Goal: Task Accomplishment & Management: Use online tool/utility

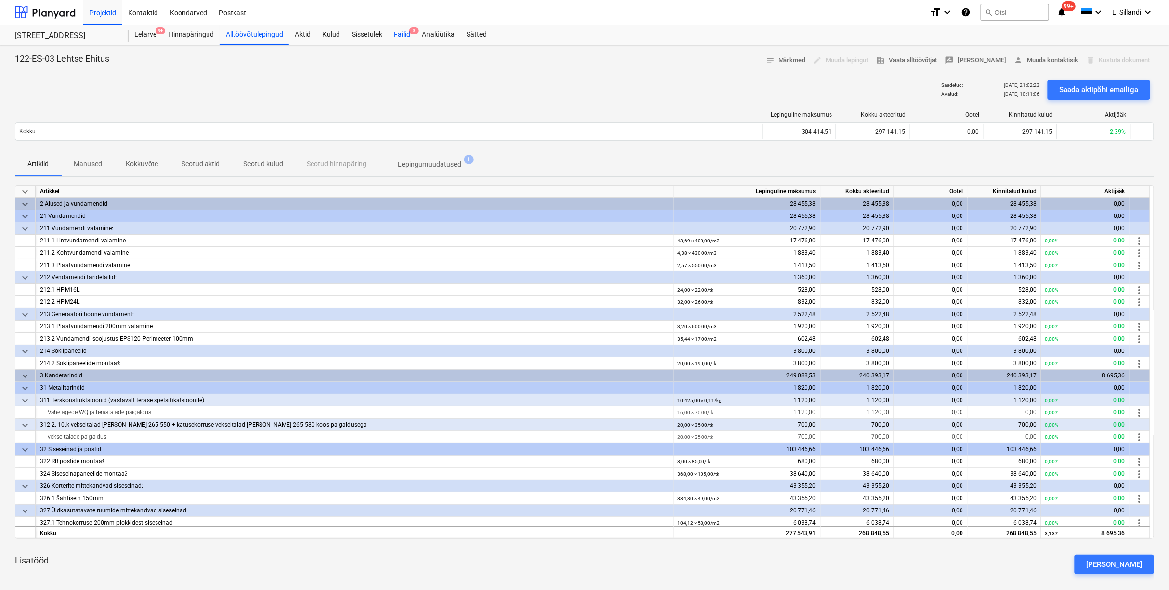
click at [394, 30] on div "Failid 3" at bounding box center [402, 35] width 28 height 20
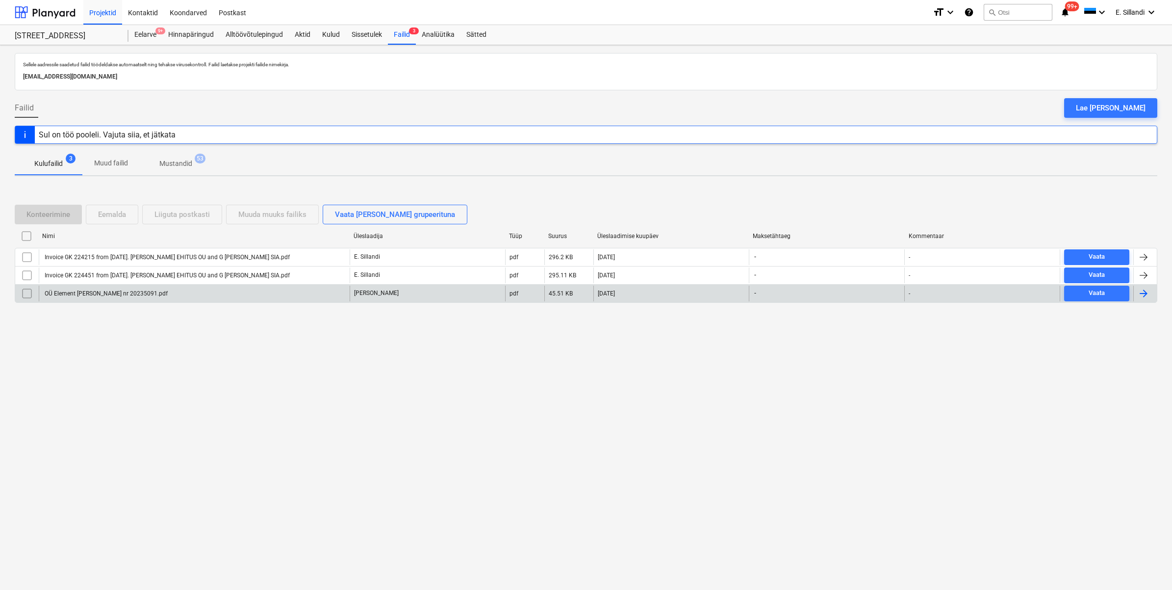
click at [119, 293] on div "OÜ Element Grupp Arve nr 20235091.pdf" at bounding box center [105, 293] width 125 height 7
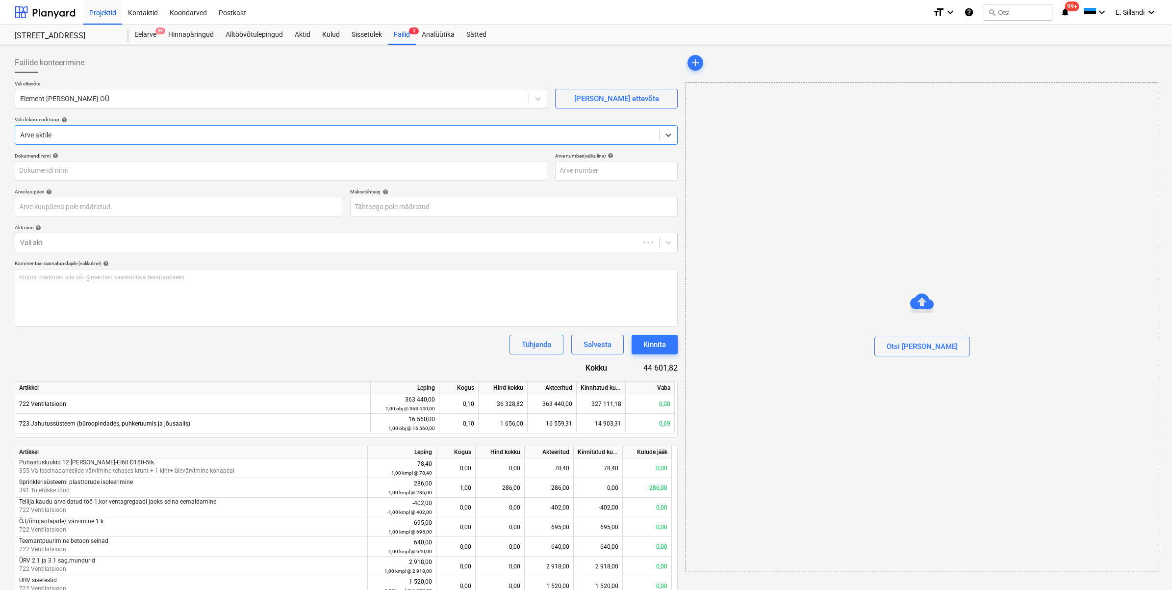
type input "OÜ Element Grupp Arve nr 20235091.pdf"
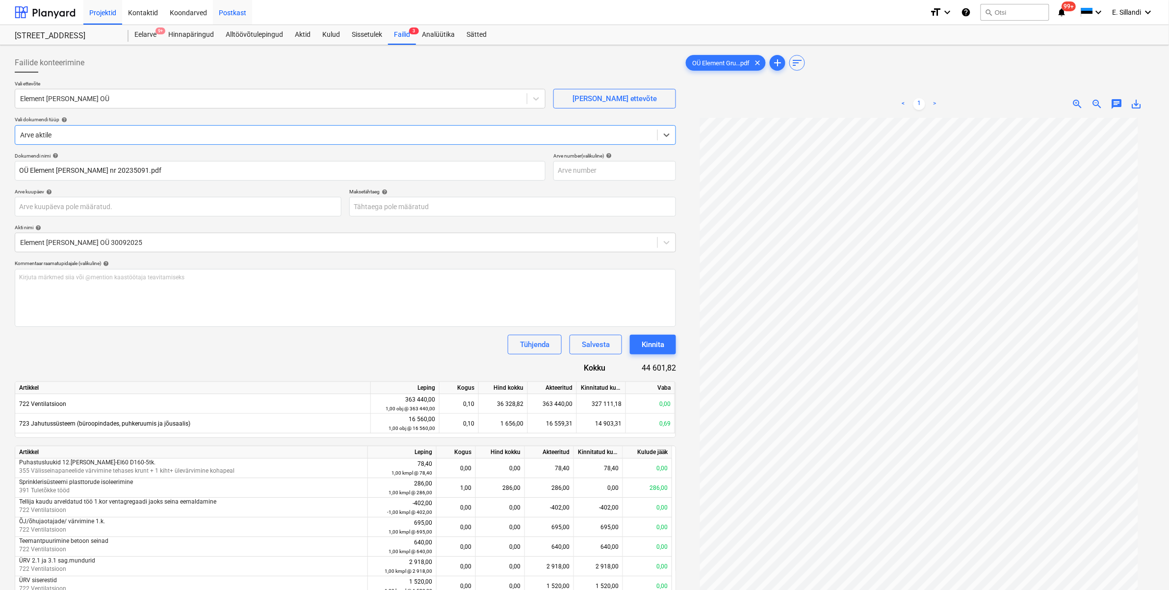
drag, startPoint x: 60, startPoint y: 13, endPoint x: 238, endPoint y: 18, distance: 177.6
click at [60, 13] on div at bounding box center [45, 12] width 61 height 25
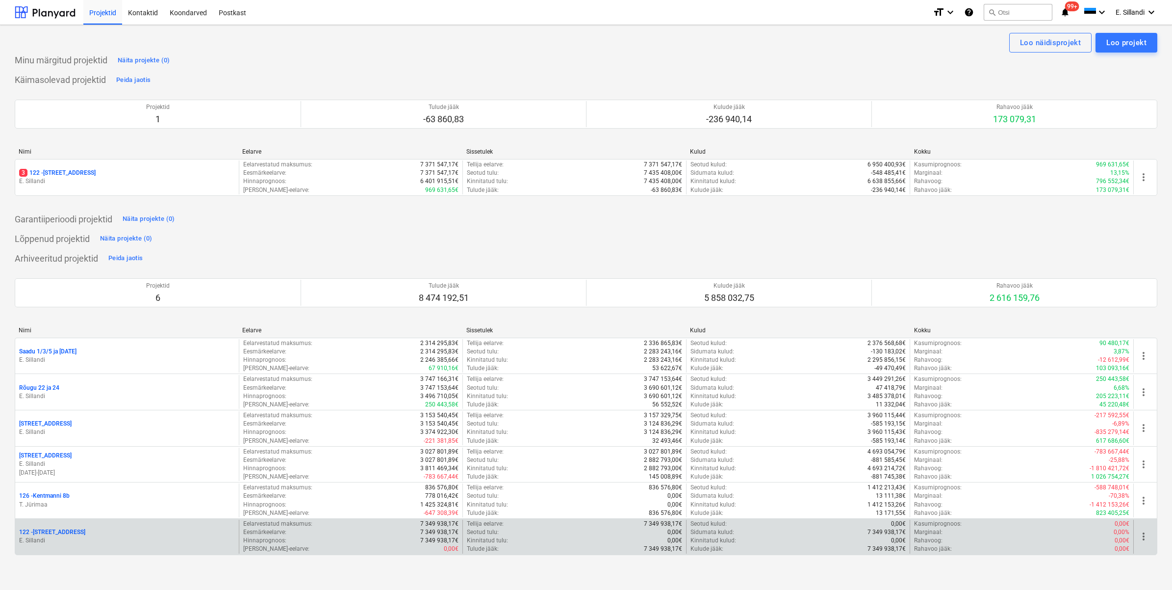
click at [58, 533] on p "122 - [STREET_ADDRESS]" at bounding box center [52, 532] width 66 height 8
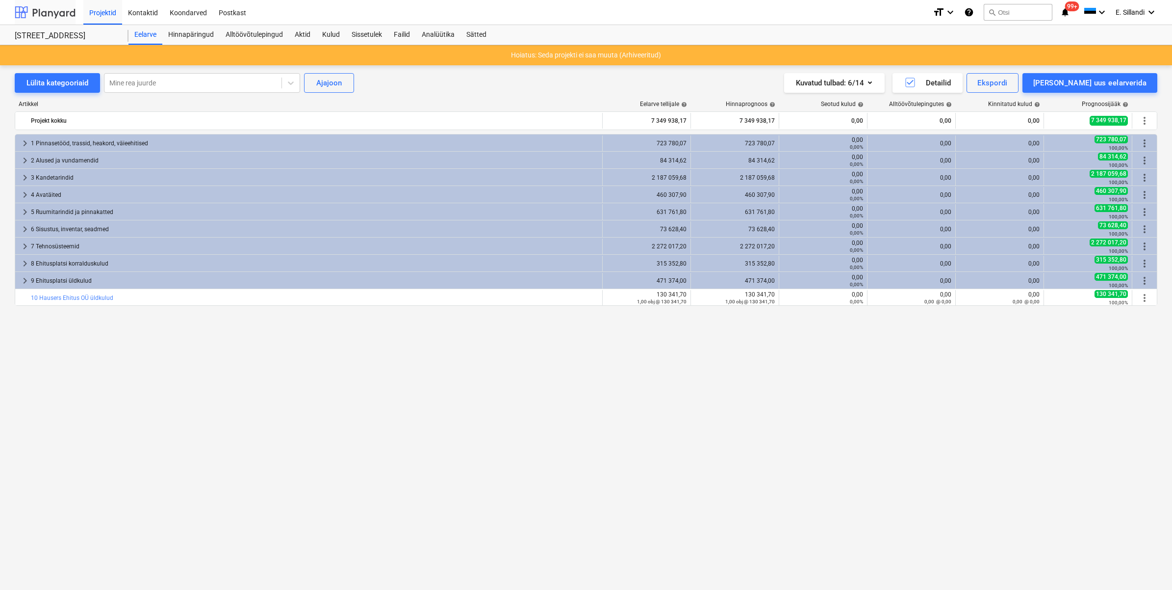
click at [52, 8] on div at bounding box center [45, 12] width 61 height 25
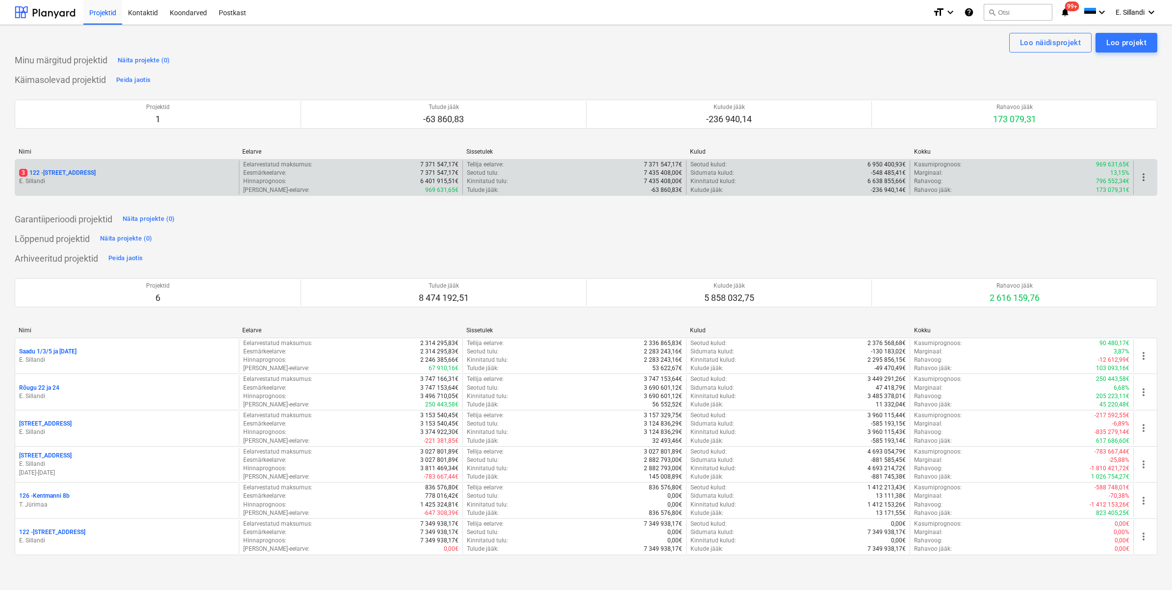
click at [142, 172] on div "3 122 - [STREET_ADDRESS]" at bounding box center [127, 173] width 216 height 8
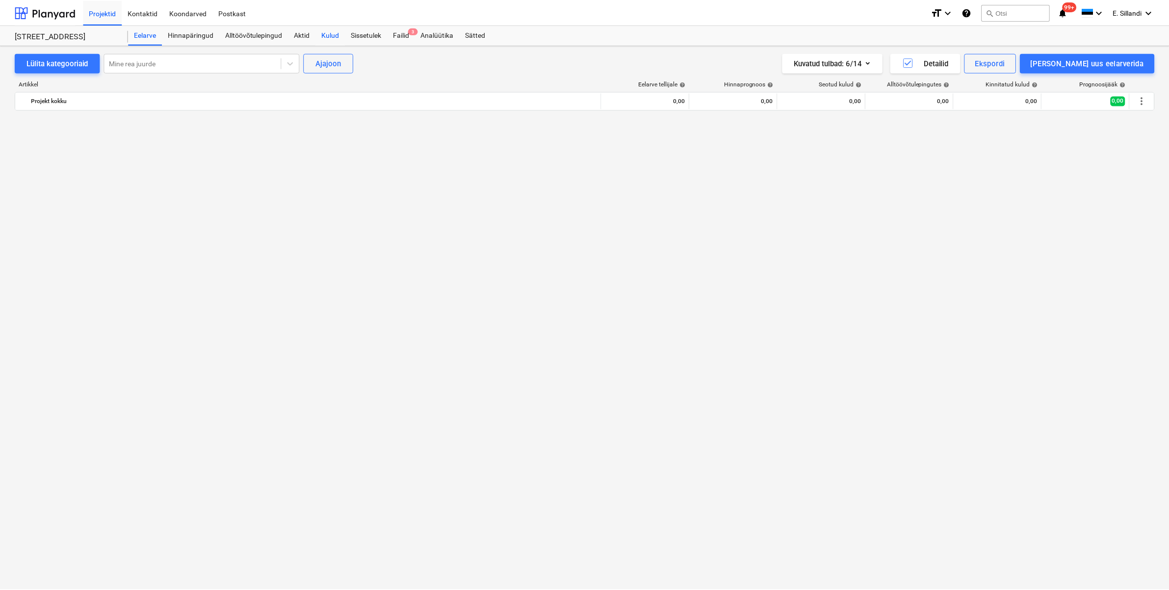
scroll to position [11118, 0]
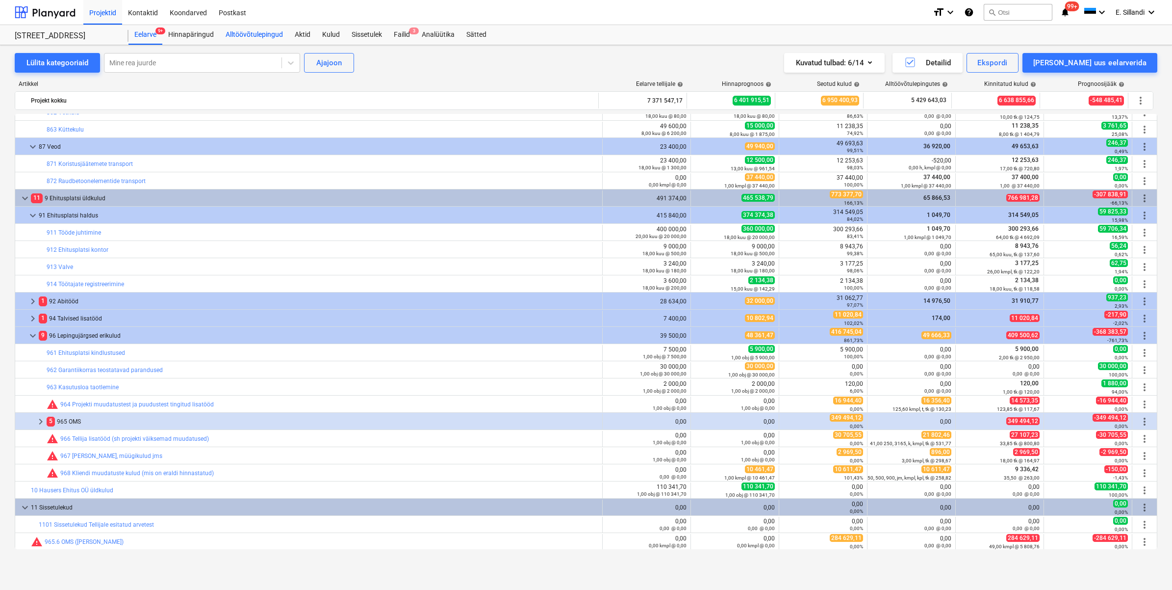
click at [257, 32] on div "Alltöövõtulepingud" at bounding box center [254, 35] width 69 height 20
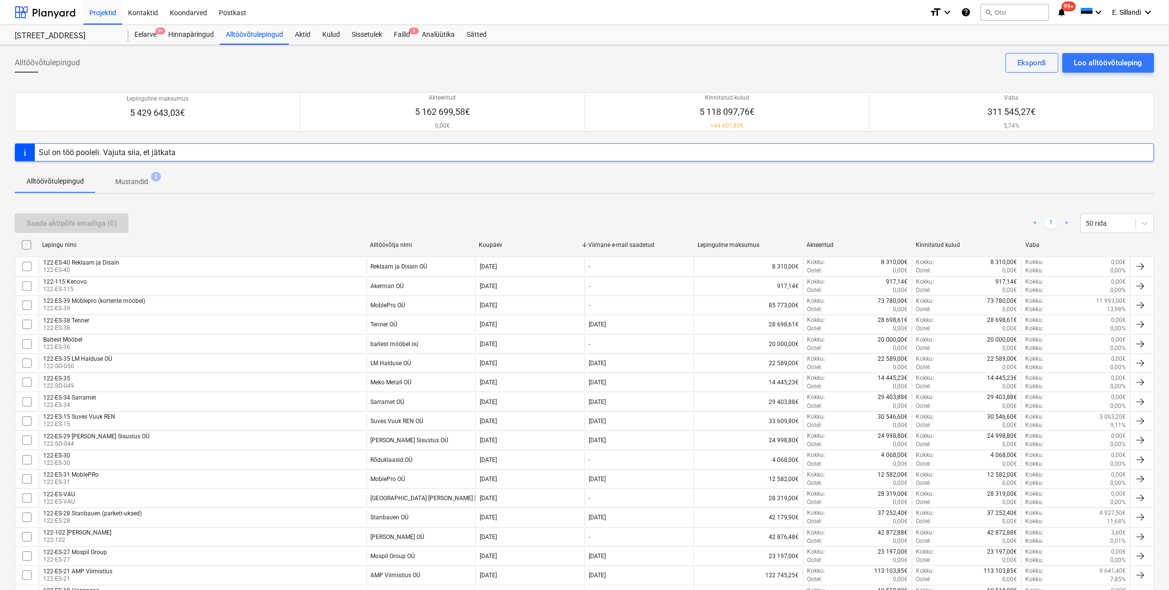
click at [273, 230] on div "Saada aktipõhi emailiga (0) < 1 > 50 rida" at bounding box center [584, 223] width 1139 height 20
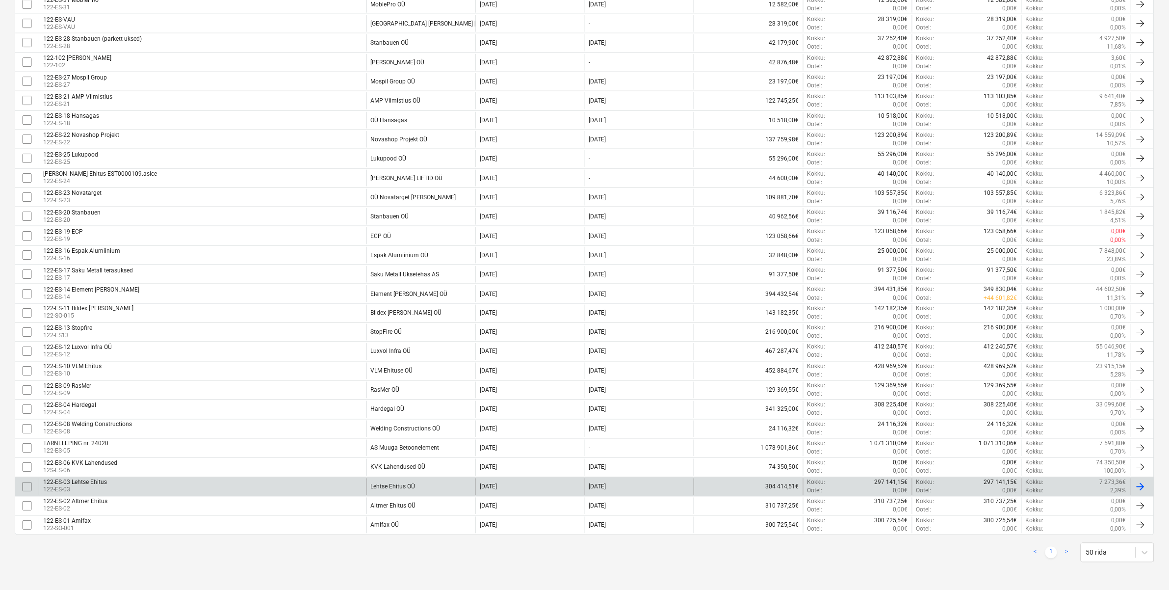
click at [190, 480] on div "122-ES-03 Lehtse Ehitus 122-ES-03" at bounding box center [203, 486] width 328 height 17
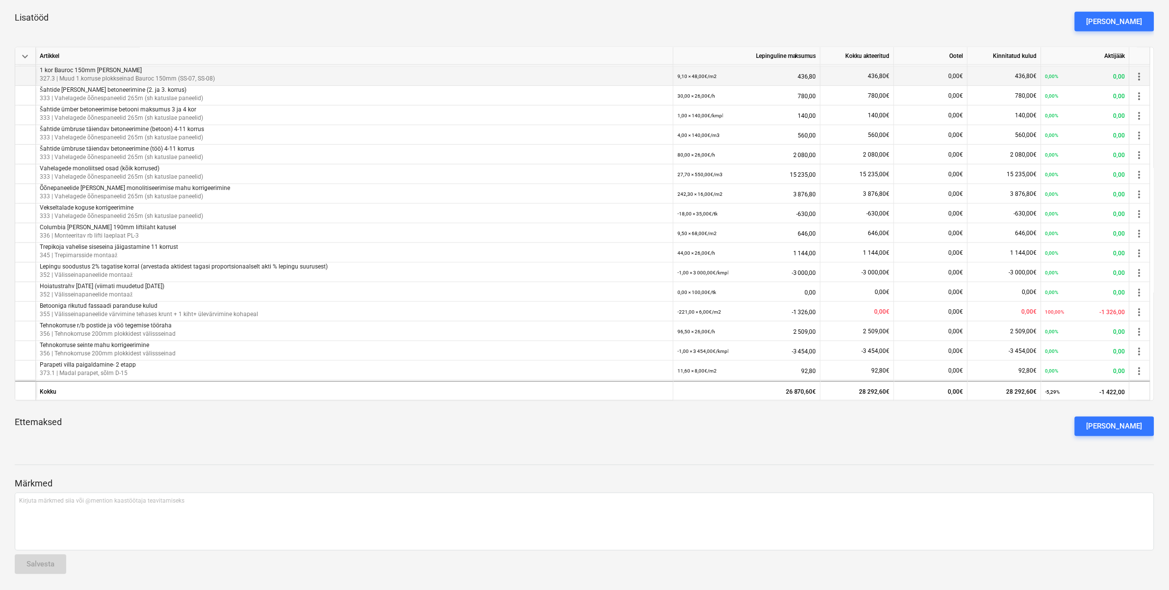
scroll to position [286, 0]
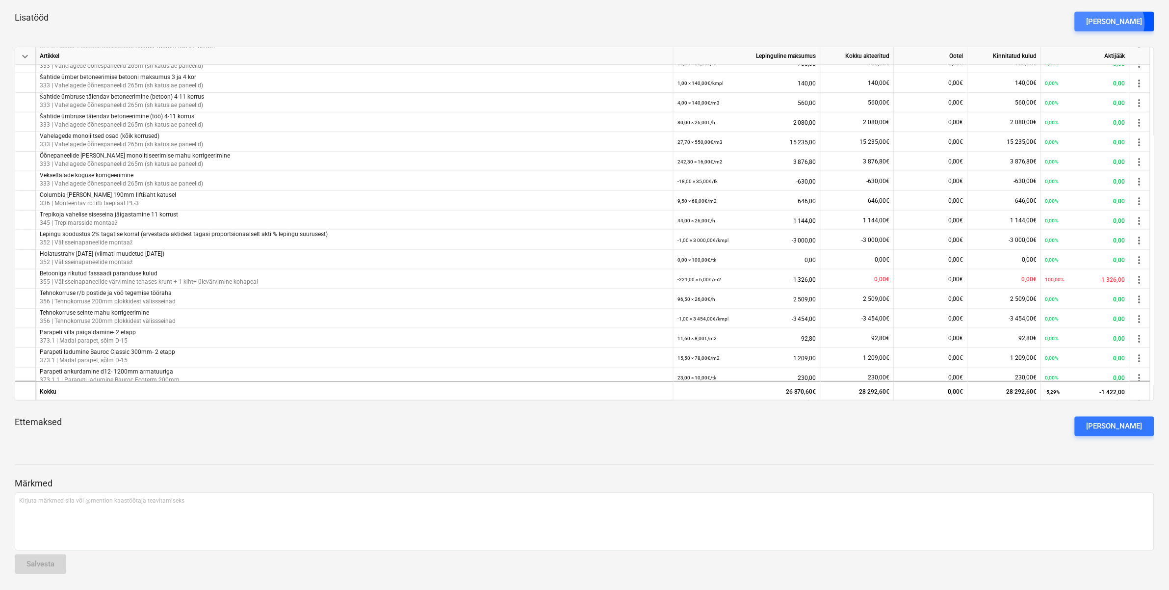
click at [1127, 23] on div "[PERSON_NAME]" at bounding box center [1114, 21] width 56 height 13
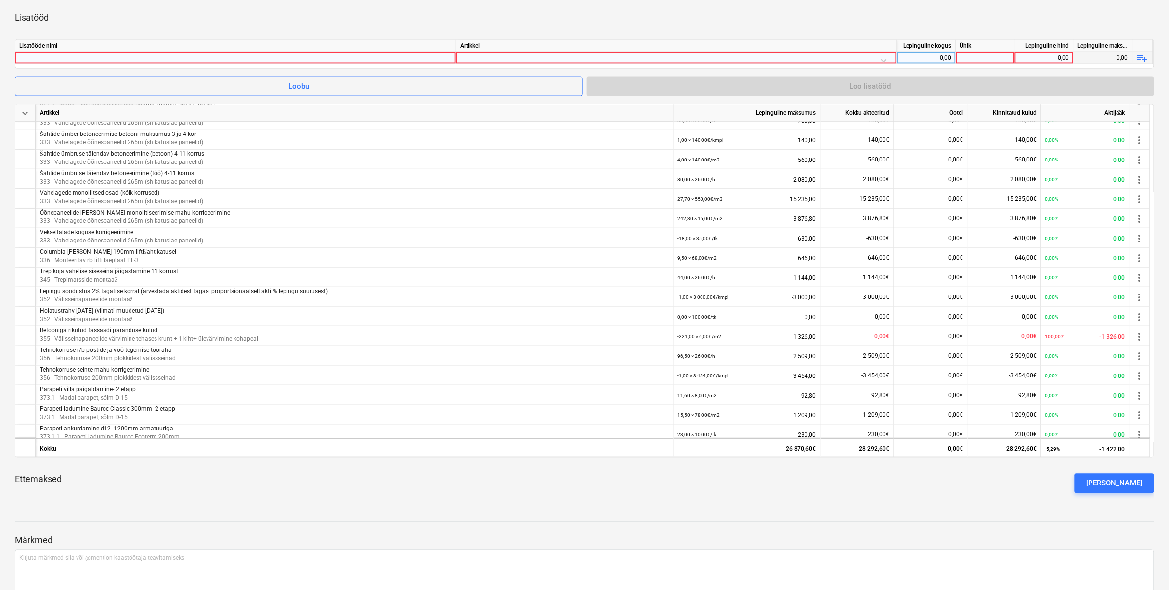
click at [334, 57] on div at bounding box center [235, 58] width 433 height 12
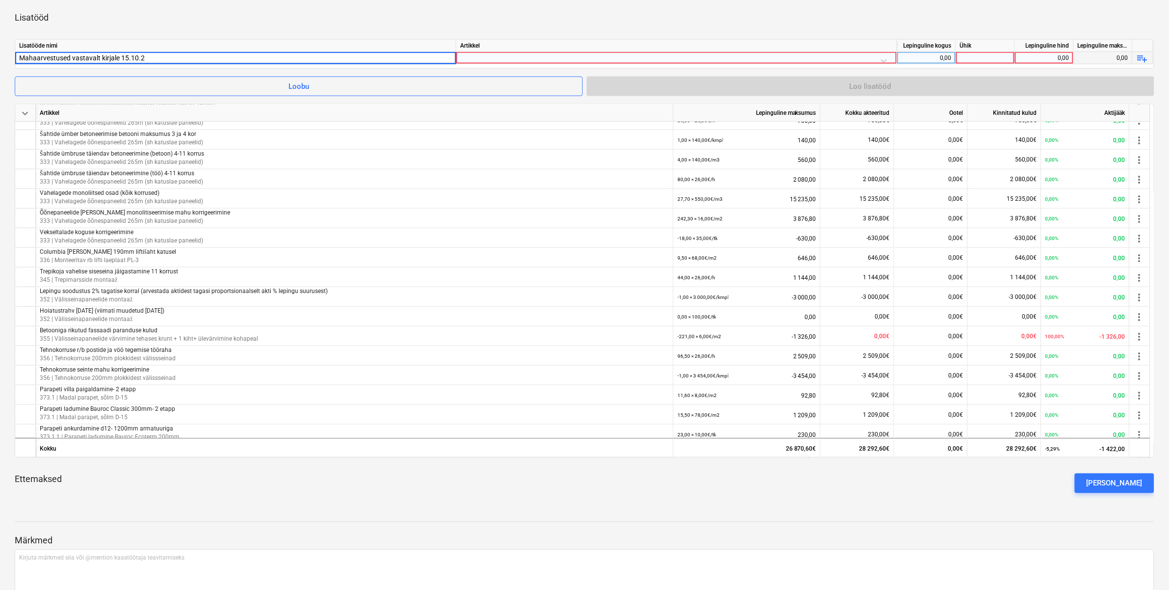
type input "Mahaarvestused vastavalt kirjale [DATE]"
click at [489, 57] on div at bounding box center [676, 60] width 433 height 17
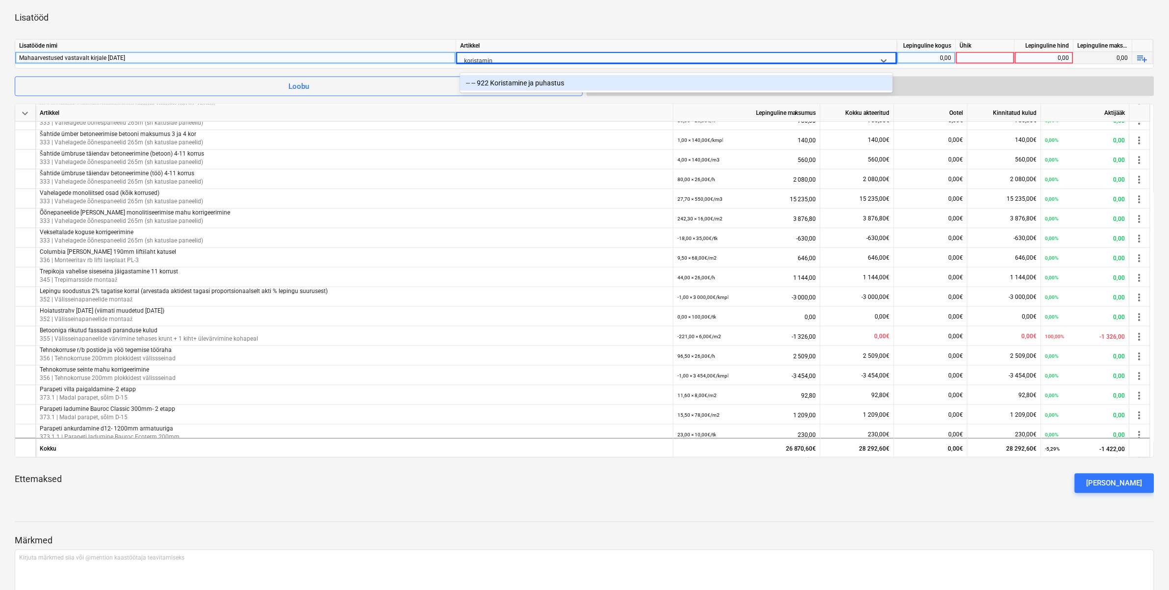
type input "koristamine"
click at [508, 85] on div "-- -- 922 Koristamine ja puhastus" at bounding box center [676, 83] width 433 height 16
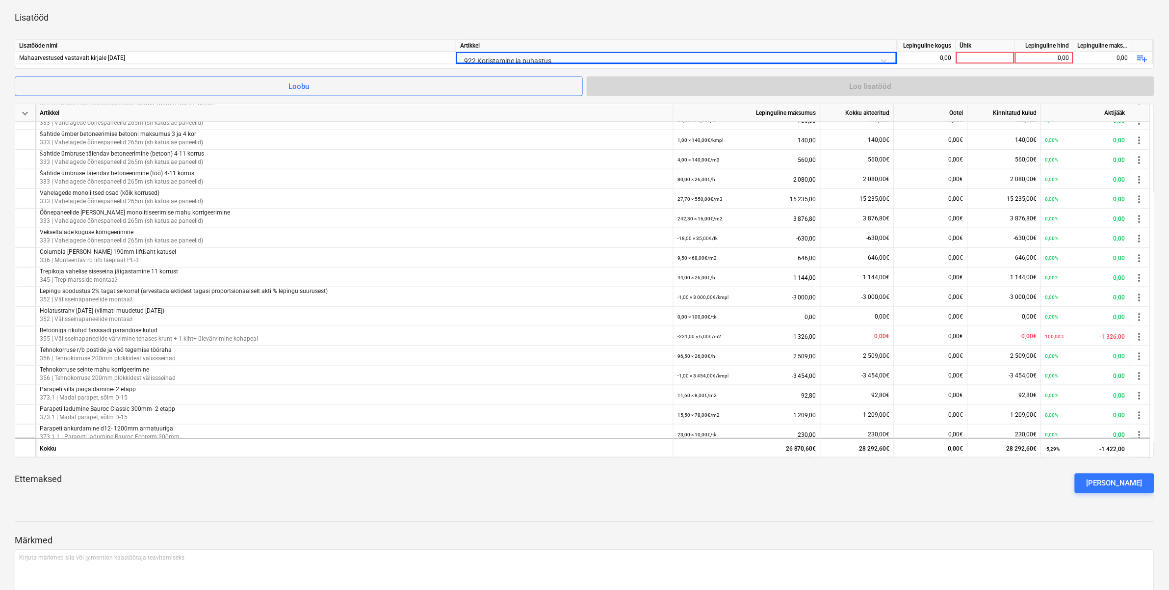
click at [542, 35] on div "keyboard_arrow_down Artikkel Lepinguline maksumus Kokku akteeritud Ootel Kinnit…" at bounding box center [584, 71] width 1139 height 858
click at [916, 57] on div "0,00" at bounding box center [926, 58] width 51 height 12
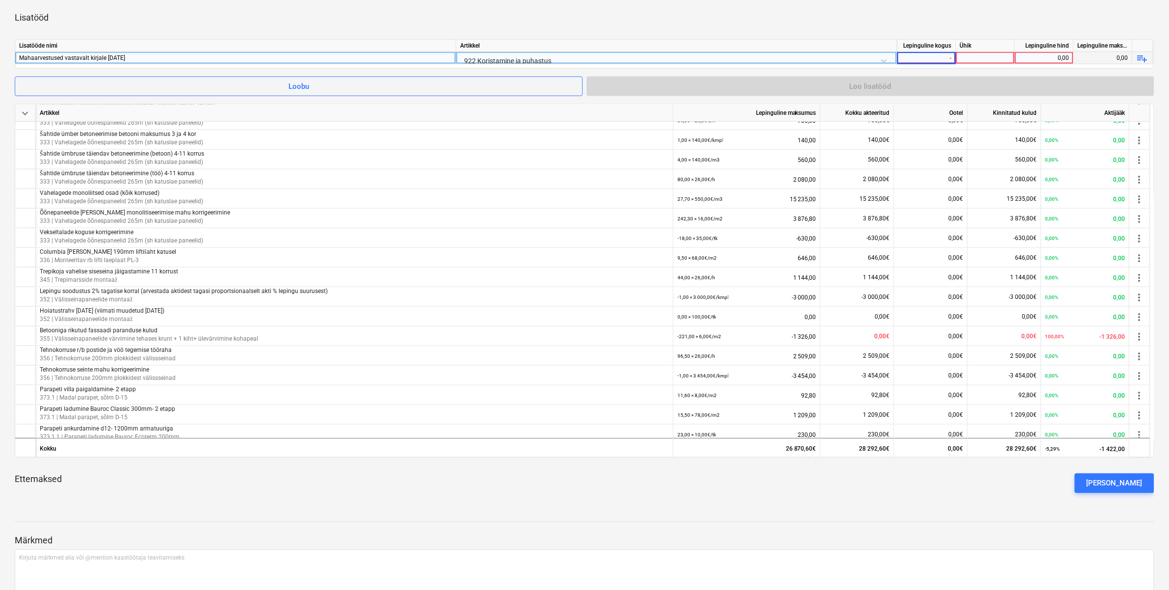
type input "-1"
click at [973, 58] on div at bounding box center [985, 58] width 59 height 12
type input "kmpl"
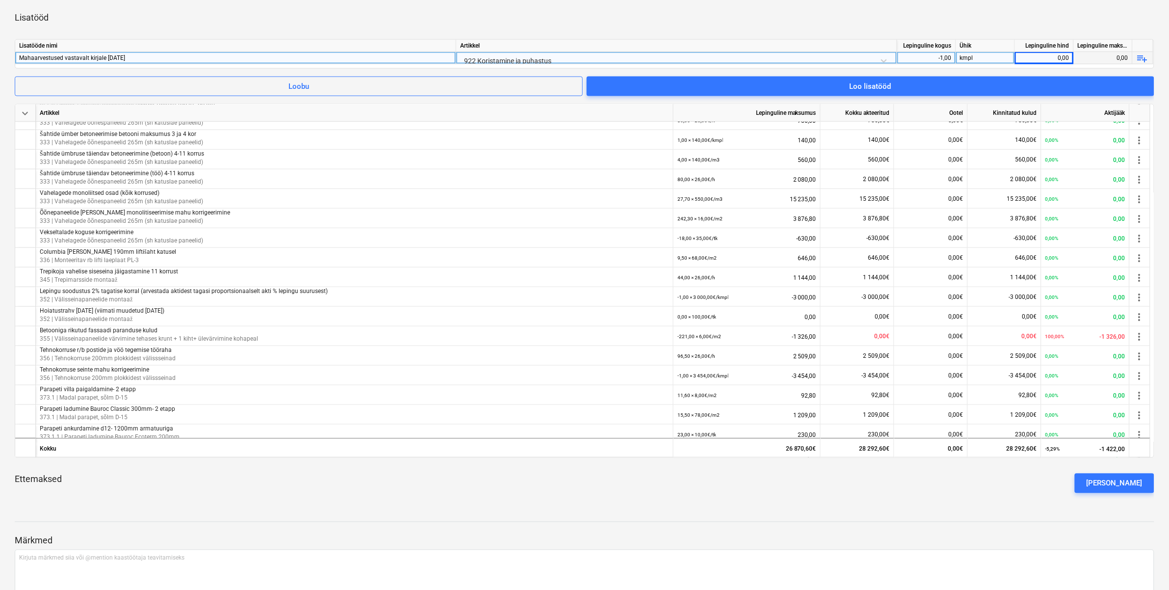
click at [1035, 57] on div "0,00" at bounding box center [1044, 58] width 51 height 12
click at [1063, 52] on div "0,00" at bounding box center [1044, 58] width 51 height 12
type input "1566"
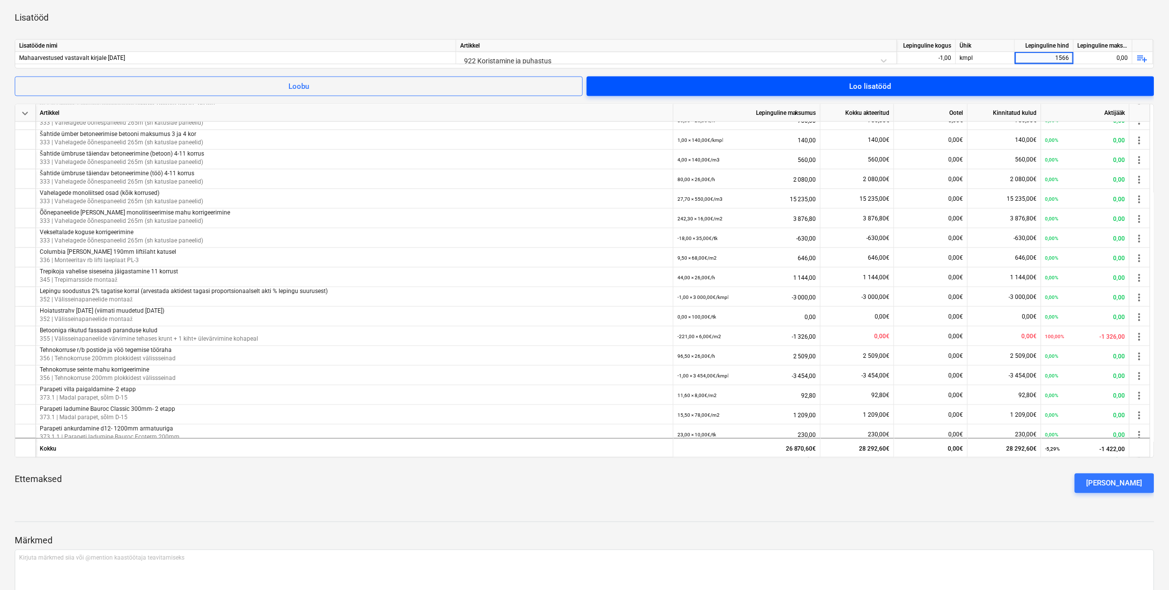
click at [955, 89] on span "Loo lisatööd" at bounding box center [870, 86] width 544 height 13
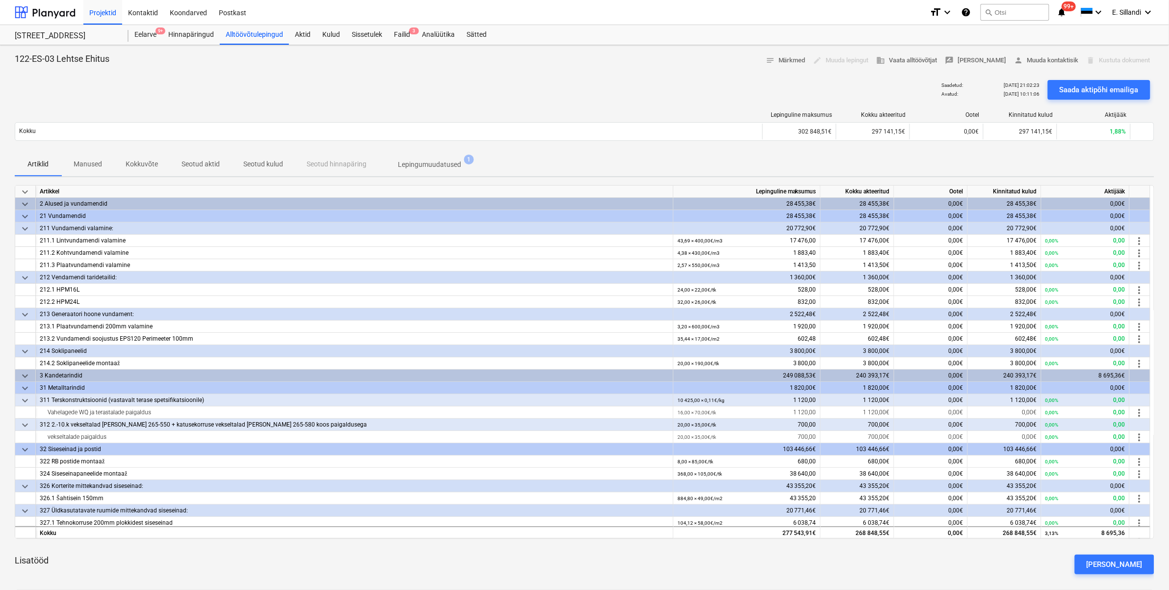
click at [520, 162] on div "Artiklid Manused Kokkuvõte Seotud aktid Seotud kulud Seotud hinnapäring Lepingu…" at bounding box center [584, 165] width 1139 height 24
click at [437, 167] on p "Lepingumuudatused" at bounding box center [429, 164] width 63 height 10
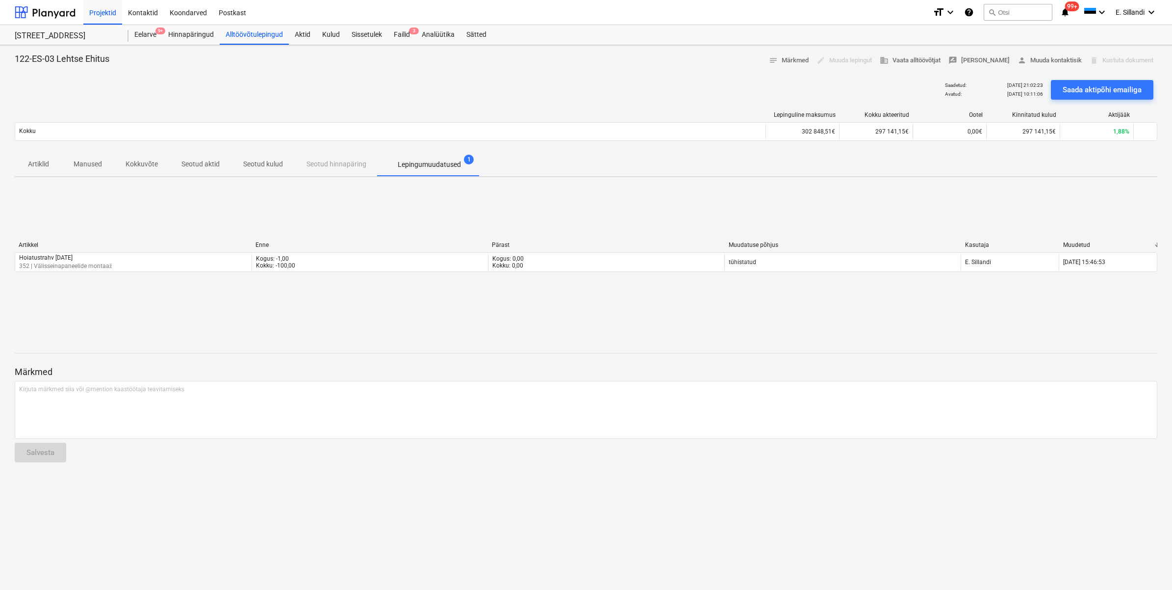
drag, startPoint x: 48, startPoint y: 11, endPoint x: 722, endPoint y: 1, distance: 674.5
click at [48, 11] on div at bounding box center [45, 12] width 61 height 25
